Goal: Check status: Check status

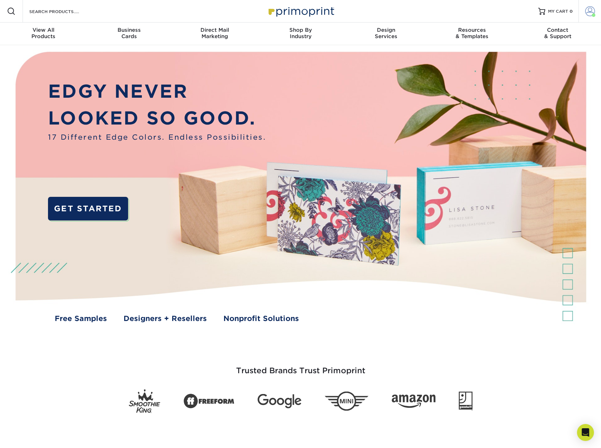
drag, startPoint x: 596, startPoint y: 7, endPoint x: 589, endPoint y: 12, distance: 8.9
click at [595, 7] on link "Account" at bounding box center [589, 11] width 23 height 23
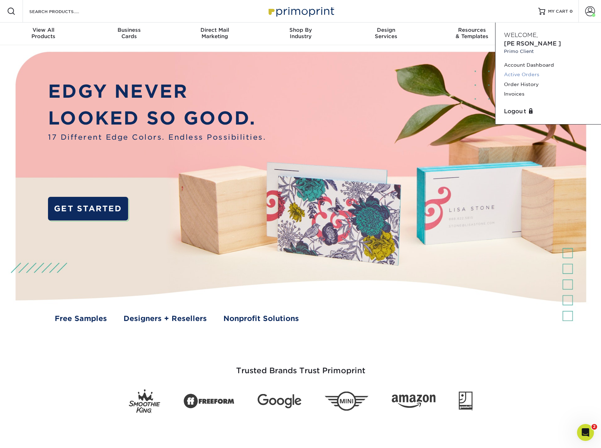
click at [527, 70] on link "Active Orders" at bounding box center [548, 75] width 89 height 10
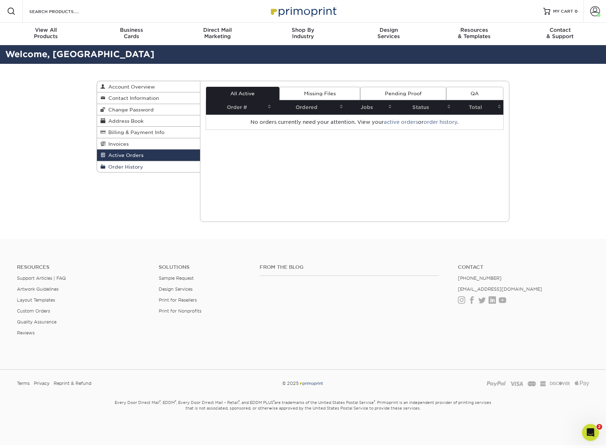
click at [124, 163] on link "Order History" at bounding box center [148, 166] width 103 height 11
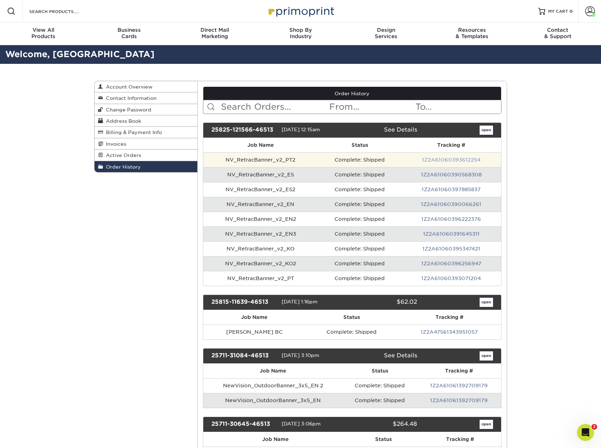
click at [459, 160] on link "1Z2A61060393612254" at bounding box center [451, 160] width 59 height 6
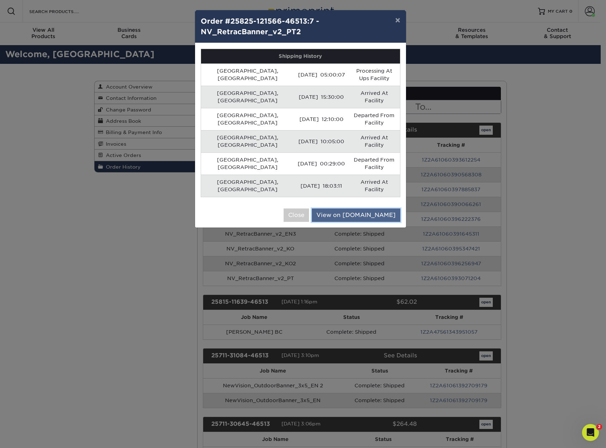
click at [377, 209] on link "View on [DOMAIN_NAME]" at bounding box center [356, 215] width 89 height 13
drag, startPoint x: 399, startPoint y: 21, endPoint x: 394, endPoint y: 15, distance: 7.5
click at [398, 20] on button "×" at bounding box center [398, 20] width 16 height 20
